Goal: Information Seeking & Learning: Learn about a topic

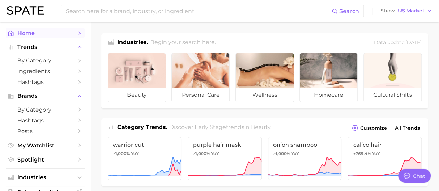
click at [66, 31] on span "Home" at bounding box center [44, 33] width 55 height 7
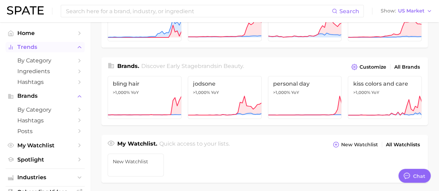
click at [35, 50] on span "Trends" at bounding box center [44, 47] width 55 height 6
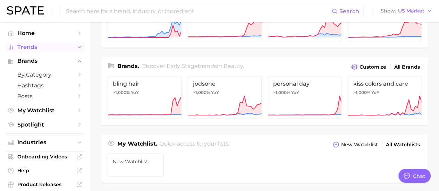
click at [35, 50] on span "Trends" at bounding box center [44, 47] width 55 height 6
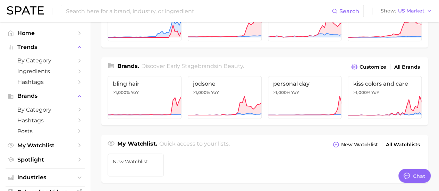
click at [16, 10] on img at bounding box center [25, 10] width 37 height 8
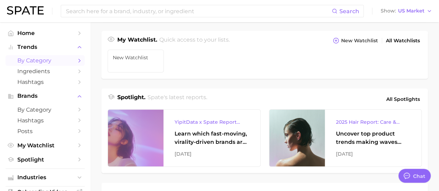
click at [76, 61] on icon "Sidebar" at bounding box center [79, 61] width 6 height 6
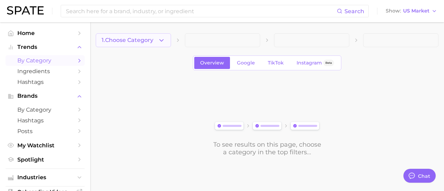
click at [154, 40] on button "1. Choose Category" at bounding box center [133, 40] width 75 height 14
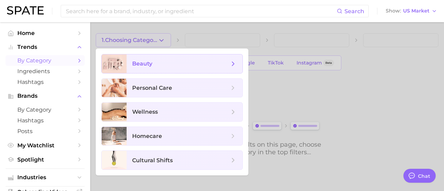
click at [158, 61] on span "beauty" at bounding box center [180, 64] width 97 height 8
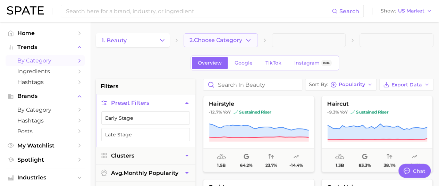
click at [234, 39] on span "2. Choose Category" at bounding box center [215, 40] width 53 height 6
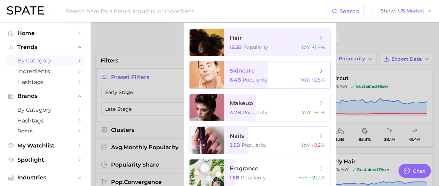
scroll to position [35, 0]
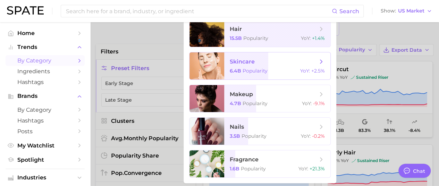
click at [256, 60] on span "skincare" at bounding box center [273, 62] width 87 height 8
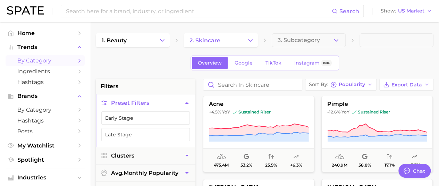
click at [318, 45] on button "3. Subcategory" at bounding box center [308, 40] width 74 height 14
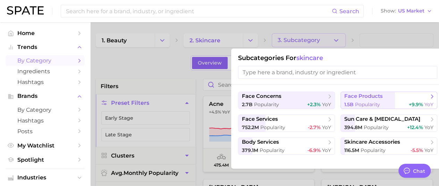
click at [352, 103] on span "1.5b" at bounding box center [348, 104] width 9 height 6
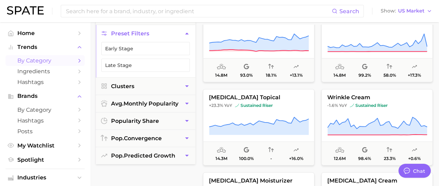
scroll to position [936, 0]
click at [191, 89] on button "Clusters" at bounding box center [146, 86] width 100 height 17
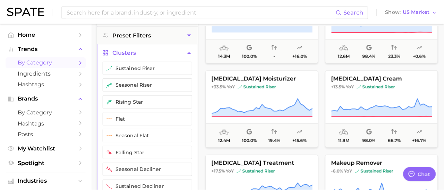
scroll to position [1040, 0]
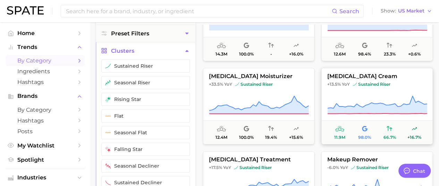
click at [395, 82] on span "+13.5% YoY sustained riser" at bounding box center [376, 84] width 111 height 6
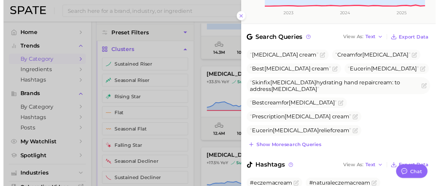
scroll to position [235, 0]
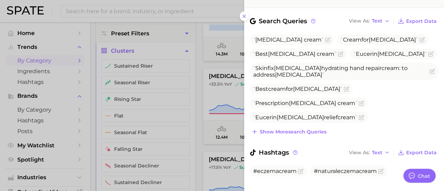
click at [199, 110] on div at bounding box center [222, 95] width 444 height 191
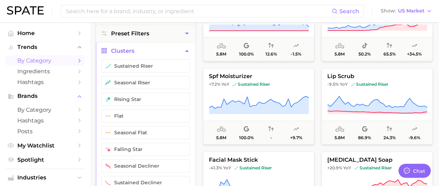
scroll to position [1803, 0]
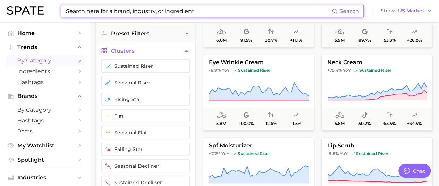
click at [217, 9] on input at bounding box center [198, 11] width 266 height 12
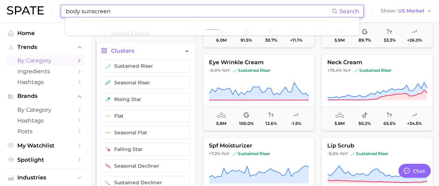
type input "body sunscreen"
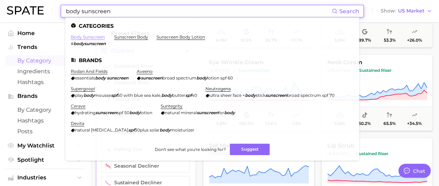
click at [92, 37] on link "body sunscreen" at bounding box center [88, 36] width 34 height 5
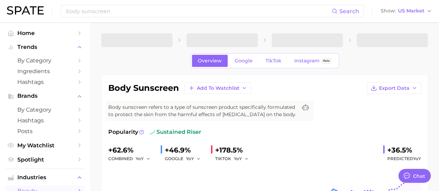
type textarea "x"
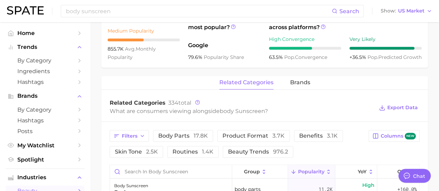
scroll to position [268, 0]
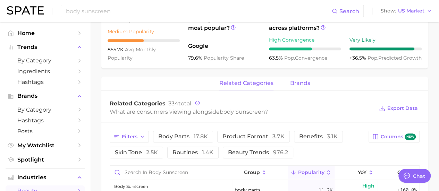
click at [294, 87] on button "brands" at bounding box center [300, 84] width 20 height 14
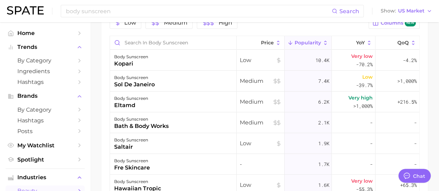
scroll to position [286, 0]
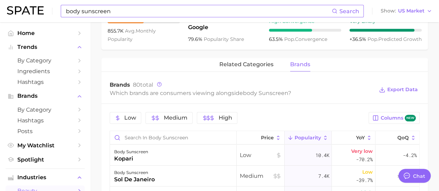
click at [126, 12] on input "body sunscreen" at bounding box center [198, 11] width 266 height 12
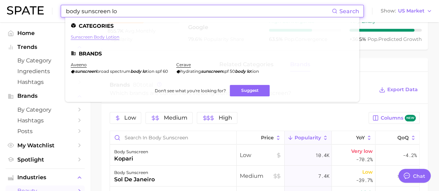
type input "body sunscreen lo"
click at [108, 37] on link "sunscreen body lotion" at bounding box center [95, 36] width 49 height 5
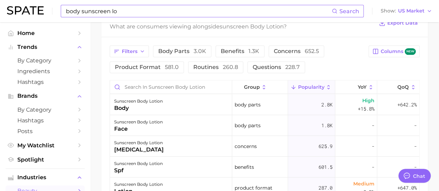
scroll to position [312, 0]
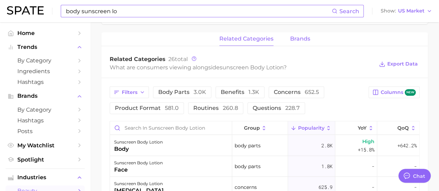
click at [300, 41] on span "brands" at bounding box center [300, 39] width 20 height 6
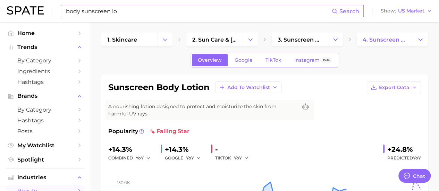
scroll to position [0, 0]
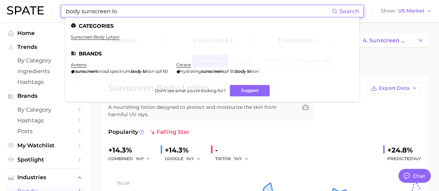
drag, startPoint x: 133, startPoint y: 10, endPoint x: 0, endPoint y: 10, distance: 133.1
click at [0, 10] on header "body sunscreen lo Search Categories sunscreen body lotion Brands aveeno sunscre…" at bounding box center [219, 11] width 439 height 22
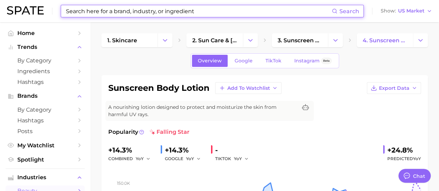
paste input "COOLA's Classic Body Organic Sunscreen Lotion SPF 50"
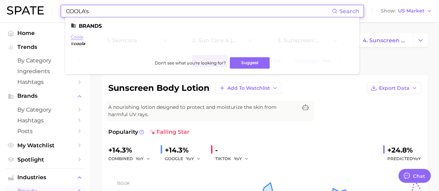
type input "COOLA's"
click at [77, 38] on link "coola" at bounding box center [77, 36] width 12 height 5
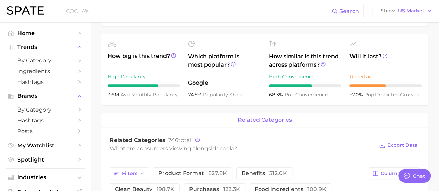
scroll to position [173, 0]
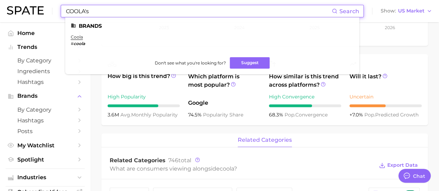
drag, startPoint x: 111, startPoint y: 12, endPoint x: 14, endPoint y: 1, distance: 97.8
click at [14, 1] on div "COOLA's Search Brands coola # coola Don't see what you're looking for? Suggest …" at bounding box center [219, 11] width 425 height 22
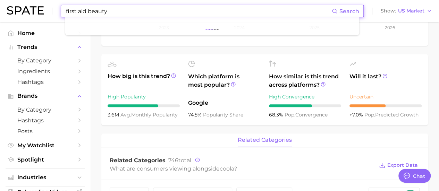
type input "first aid beauty"
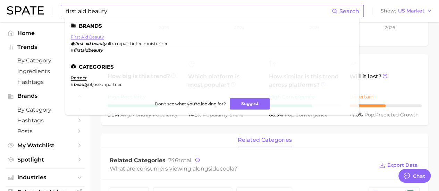
click at [85, 38] on link "first aid beauty" at bounding box center [87, 36] width 33 height 5
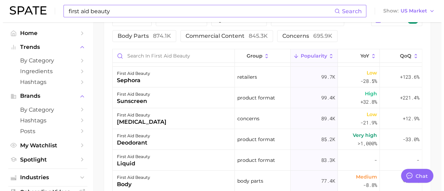
scroll to position [347, 0]
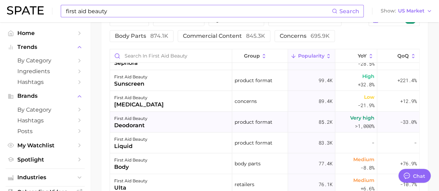
click at [185, 118] on div "first aid beauty deodorant" at bounding box center [171, 122] width 122 height 21
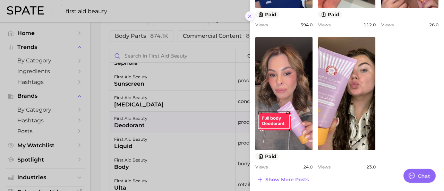
click at [246, 15] on button at bounding box center [249, 15] width 9 height 9
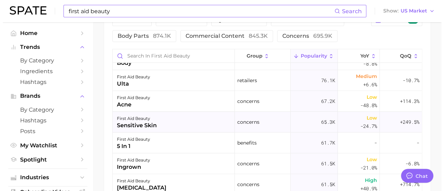
scroll to position [485, 0]
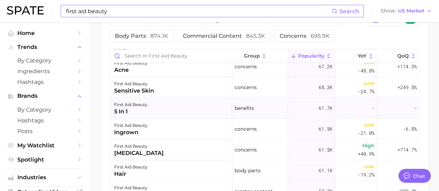
click at [180, 109] on div "first aid beauty 5 in 1" at bounding box center [171, 108] width 122 height 21
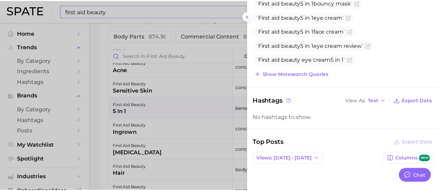
scroll to position [97, 0]
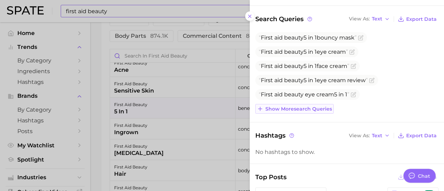
click at [293, 106] on span "Show more search queries" at bounding box center [298, 109] width 67 height 6
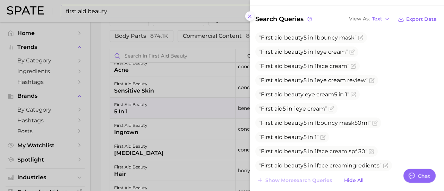
click at [249, 14] on icon at bounding box center [250, 17] width 6 height 6
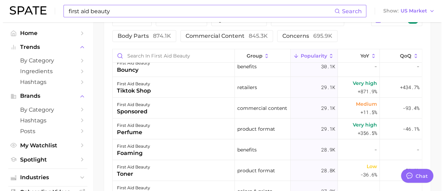
scroll to position [1144, 0]
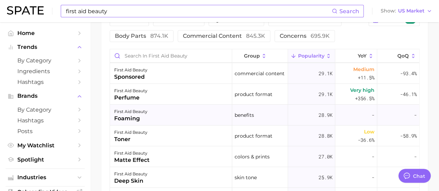
click at [191, 113] on div "first aid beauty foaming" at bounding box center [171, 115] width 122 height 21
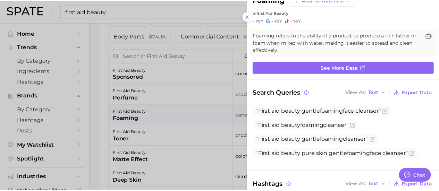
scroll to position [35, 0]
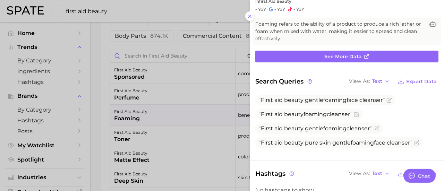
click at [187, 123] on div at bounding box center [222, 95] width 444 height 191
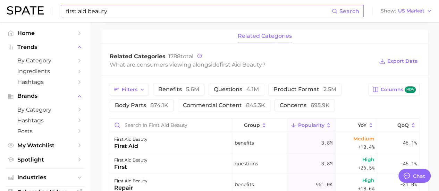
scroll to position [104, 0]
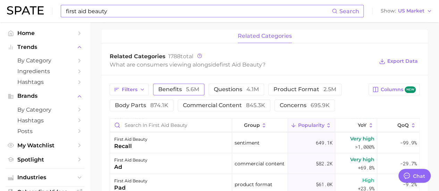
click at [179, 89] on span "benefits 5.6m" at bounding box center [178, 90] width 41 height 6
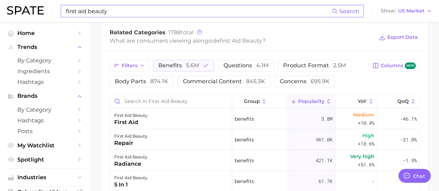
scroll to position [312, 0]
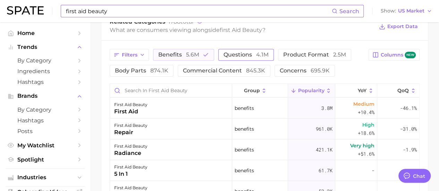
click at [229, 57] on span "questions 4.1m" at bounding box center [245, 55] width 45 height 6
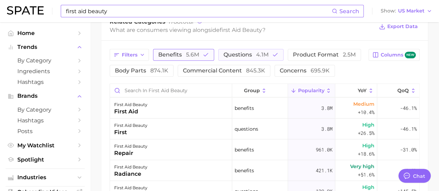
click at [200, 57] on button "benefits 5.6m" at bounding box center [183, 55] width 61 height 12
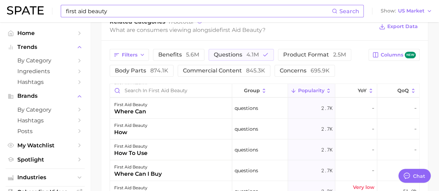
scroll to position [381, 0]
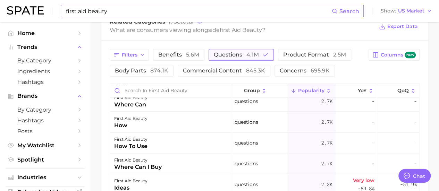
click at [246, 52] on span "4.1m" at bounding box center [252, 54] width 12 height 7
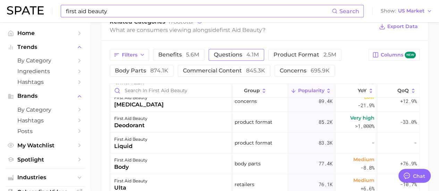
scroll to position [0, 0]
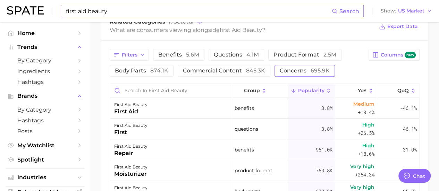
click at [306, 71] on span "concerns 695.9k" at bounding box center [304, 71] width 50 height 6
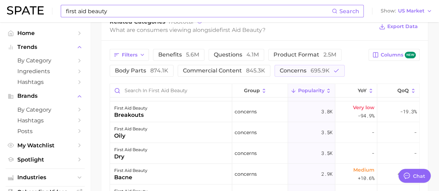
scroll to position [520, 0]
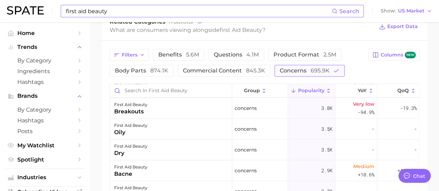
click at [296, 69] on span "concerns 695.9k" at bounding box center [304, 71] width 50 height 6
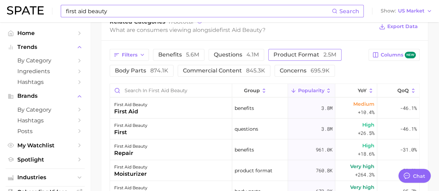
click at [296, 60] on button "product format 2.5m" at bounding box center [304, 55] width 73 height 12
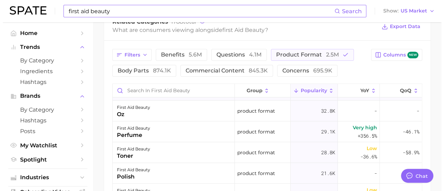
scroll to position [173, 0]
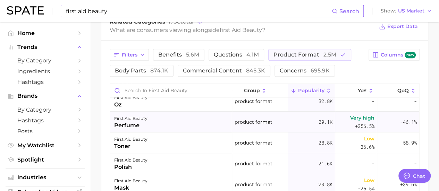
click at [216, 120] on div "first aid beauty perfume" at bounding box center [171, 122] width 122 height 21
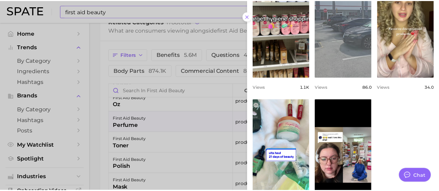
scroll to position [312, 0]
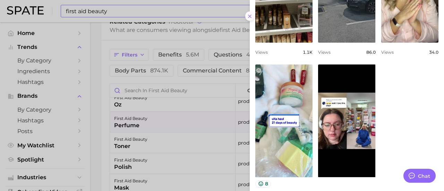
click at [248, 16] on icon at bounding box center [250, 17] width 6 height 6
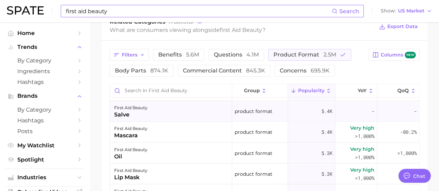
scroll to position [589, 0]
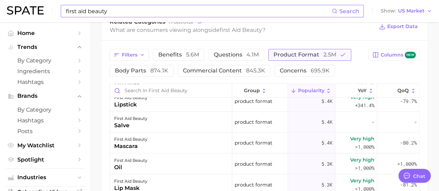
click at [327, 49] on button "product format 2.5m" at bounding box center [309, 55] width 83 height 12
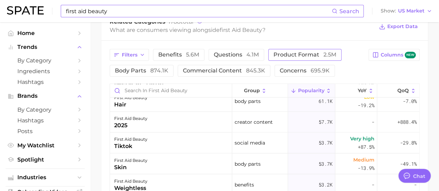
scroll to position [0, 0]
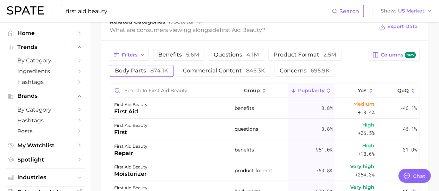
click at [139, 71] on span "body parts 874.1k" at bounding box center [141, 71] width 53 height 6
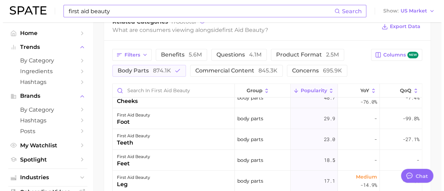
scroll to position [312, 0]
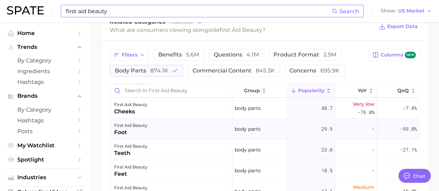
click at [208, 121] on div "first aid beauty foot" at bounding box center [171, 129] width 122 height 21
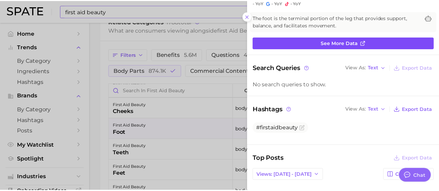
scroll to position [35, 0]
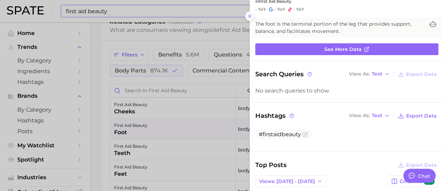
click at [245, 18] on button at bounding box center [249, 15] width 9 height 9
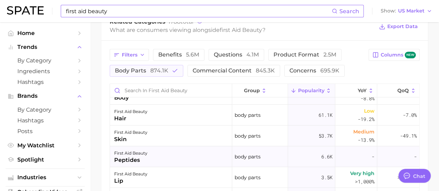
type textarea "x"
